Goal: Transaction & Acquisition: Book appointment/travel/reservation

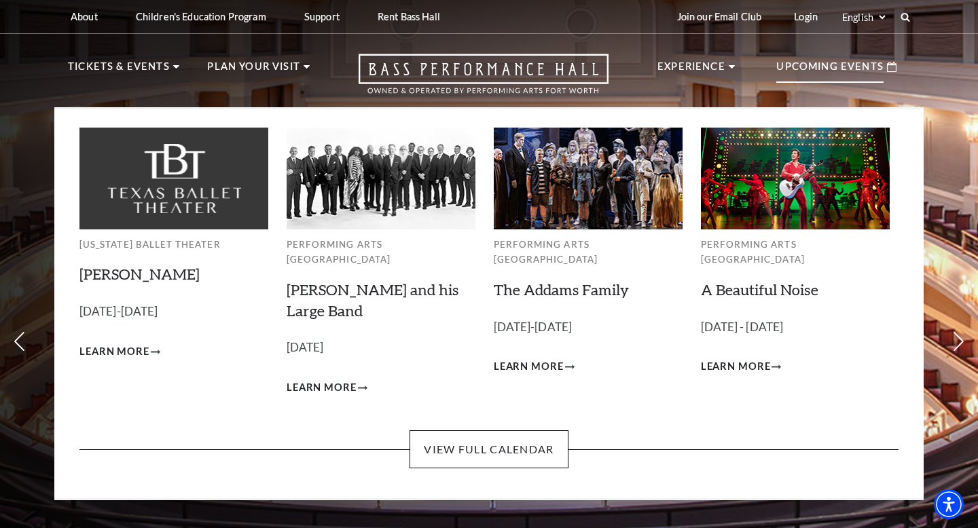
click at [842, 70] on p "Upcoming Events" at bounding box center [829, 70] width 107 height 24
click at [812, 66] on p "Upcoming Events" at bounding box center [829, 70] width 107 height 24
click at [560, 281] on link "The Addams Family" at bounding box center [561, 290] width 135 height 18
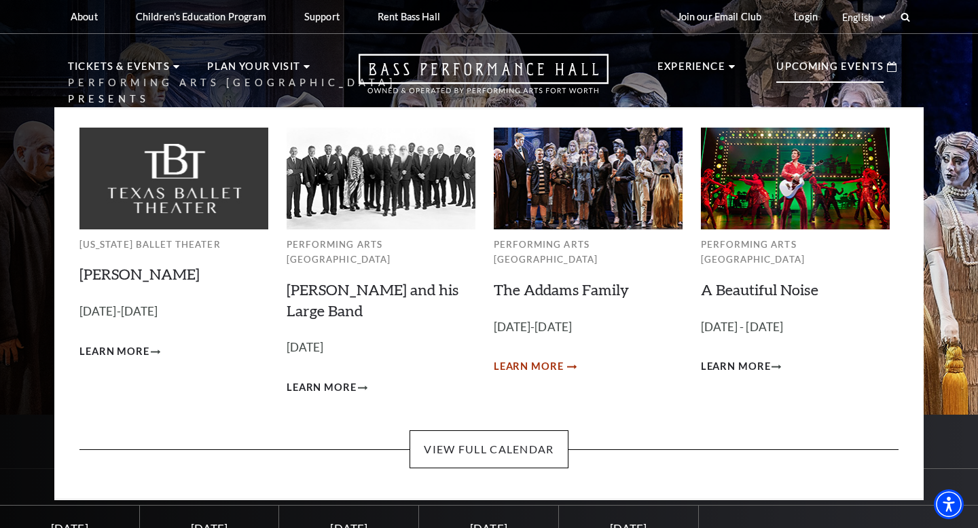
click at [535, 359] on span "Learn More" at bounding box center [529, 367] width 70 height 17
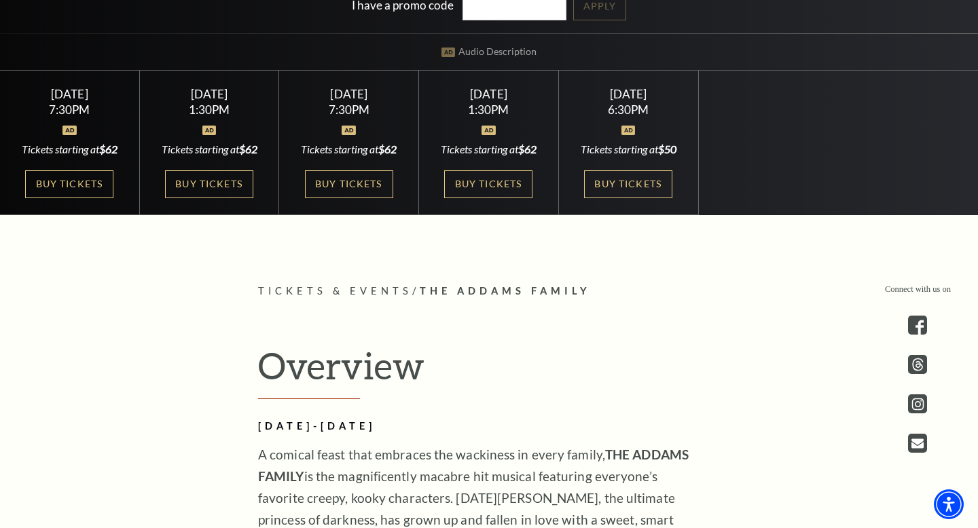
scroll to position [437, 0]
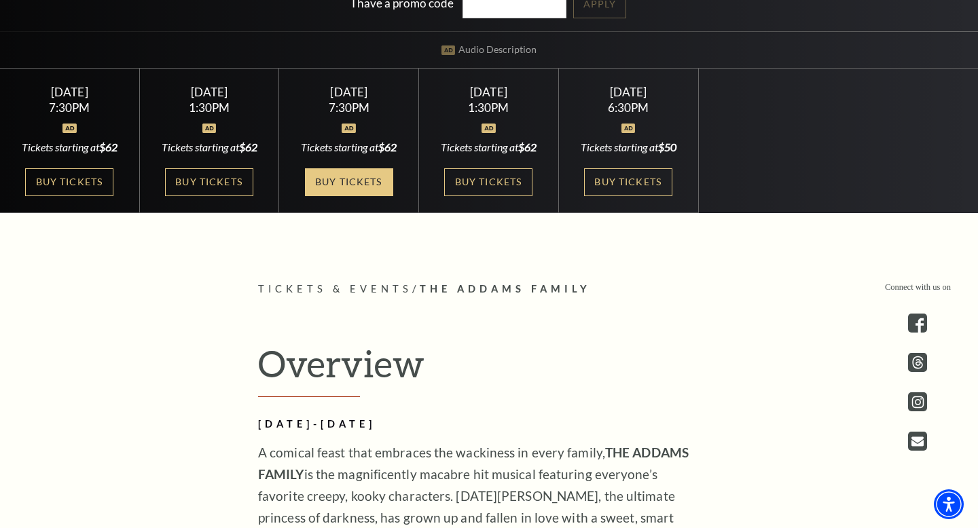
click at [350, 196] on link "Buy Tickets" at bounding box center [349, 182] width 88 height 28
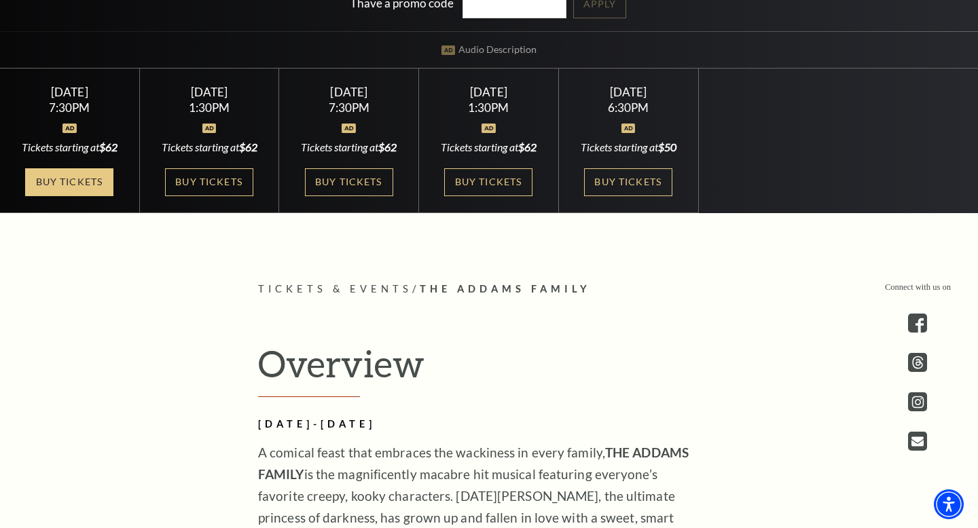
click at [70, 184] on link "Buy Tickets" at bounding box center [69, 182] width 88 height 28
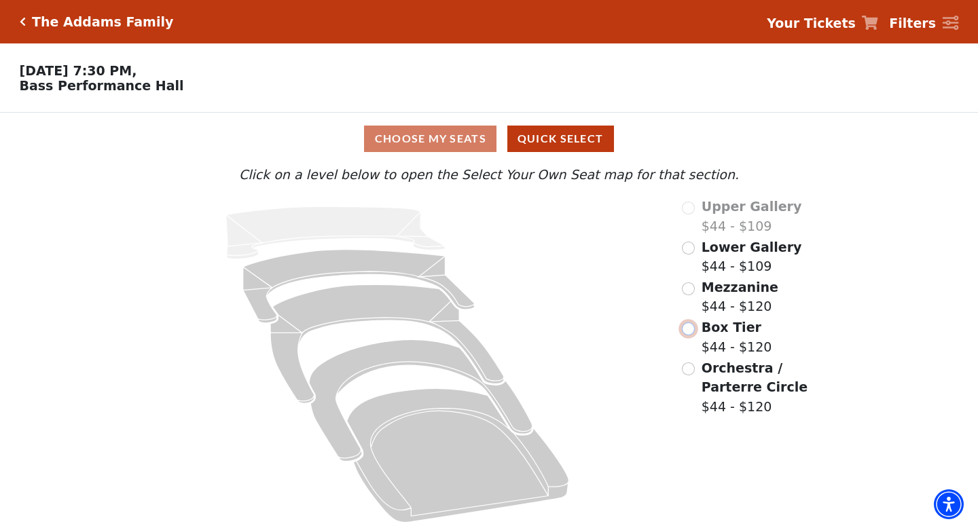
click at [689, 329] on input "Box Tier$44 - $120\a" at bounding box center [688, 329] width 13 height 13
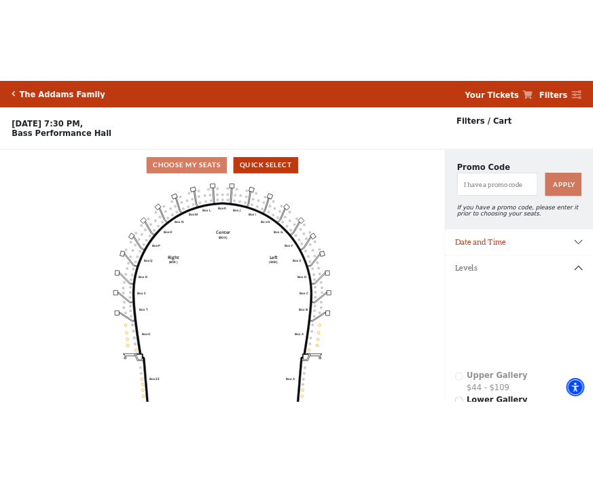
scroll to position [62, 0]
